Goal: Task Accomplishment & Management: Use online tool/utility

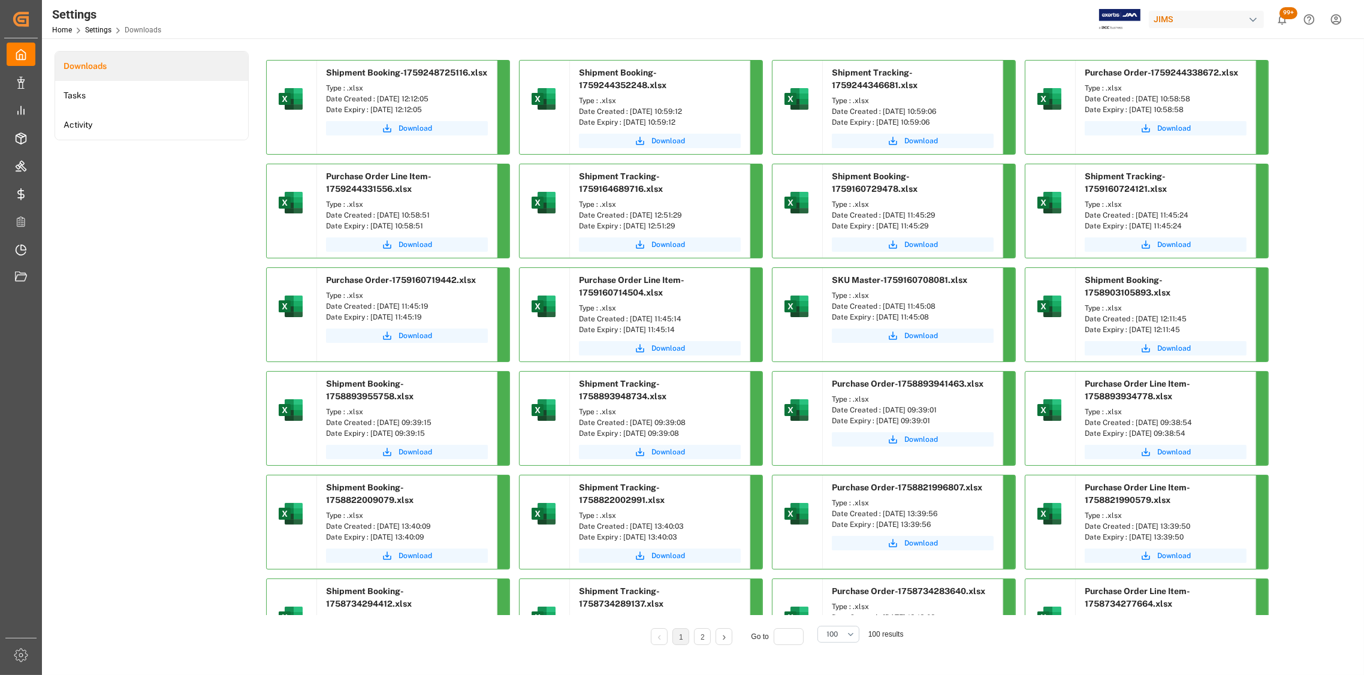
drag, startPoint x: 699, startPoint y: 111, endPoint x: 630, endPoint y: 112, distance: 69.5
click at [630, 112] on div "Date Created : [DATE] 10:59:12" at bounding box center [660, 111] width 162 height 11
copy div "[DATE] 10:59:12"
drag, startPoint x: 965, startPoint y: 111, endPoint x: 883, endPoint y: 111, distance: 81.5
click at [883, 111] on div "Date Created : [DATE] 10:59:06" at bounding box center [913, 111] width 162 height 11
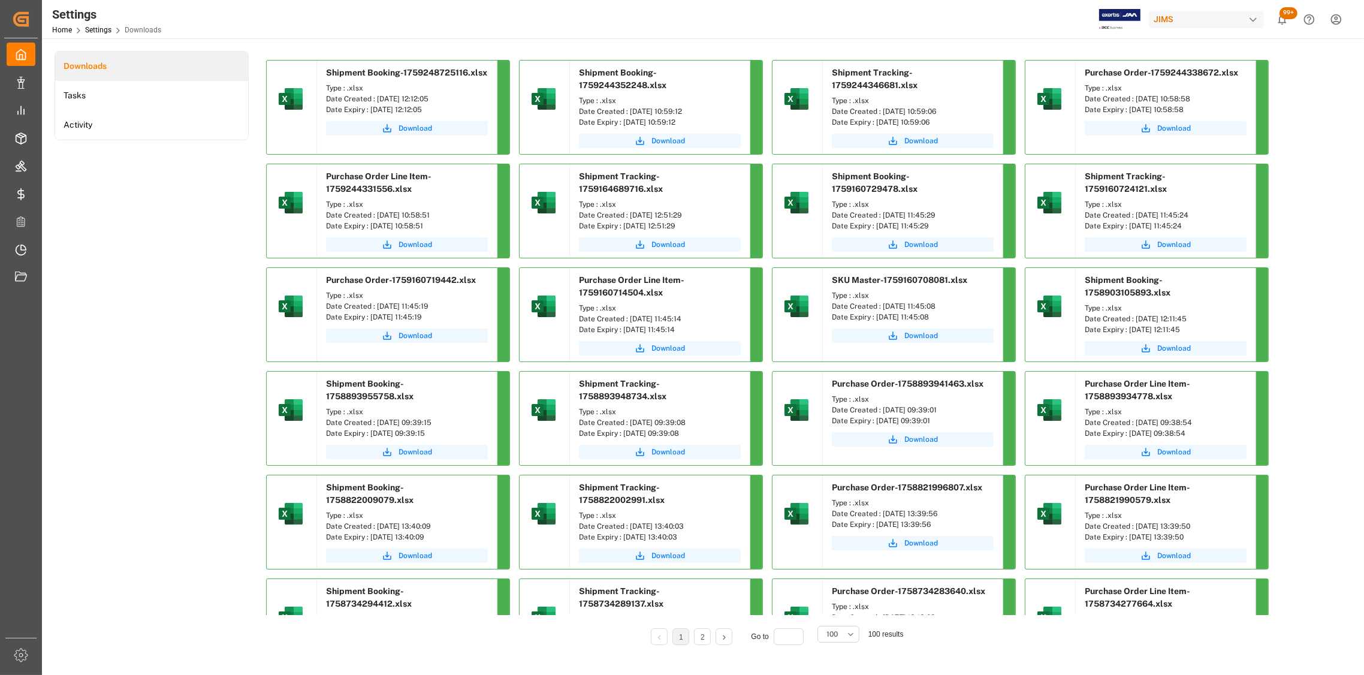
copy div "[DATE] 10:59:06"
drag, startPoint x: 1210, startPoint y: 97, endPoint x: 1136, endPoint y: 101, distance: 75.0
click at [1136, 101] on div "Date Created : [DATE] 10:58:58" at bounding box center [1166, 98] width 162 height 11
copy div "[DATE] 10:58:58"
drag, startPoint x: 452, startPoint y: 215, endPoint x: 375, endPoint y: 217, distance: 77.3
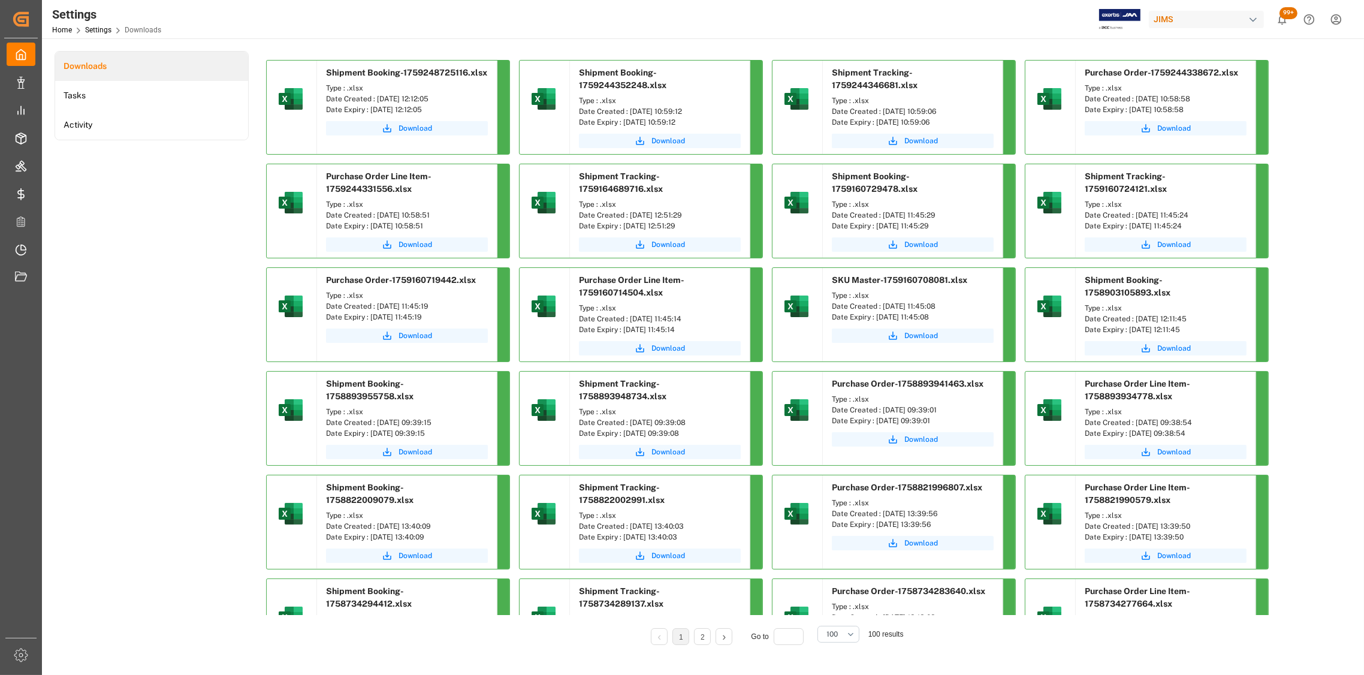
click at [375, 217] on div "Date Created : [DATE] 10:58:51" at bounding box center [407, 215] width 162 height 11
copy div "[DATE] 10:58:51"
